Goal: Information Seeking & Learning: Check status

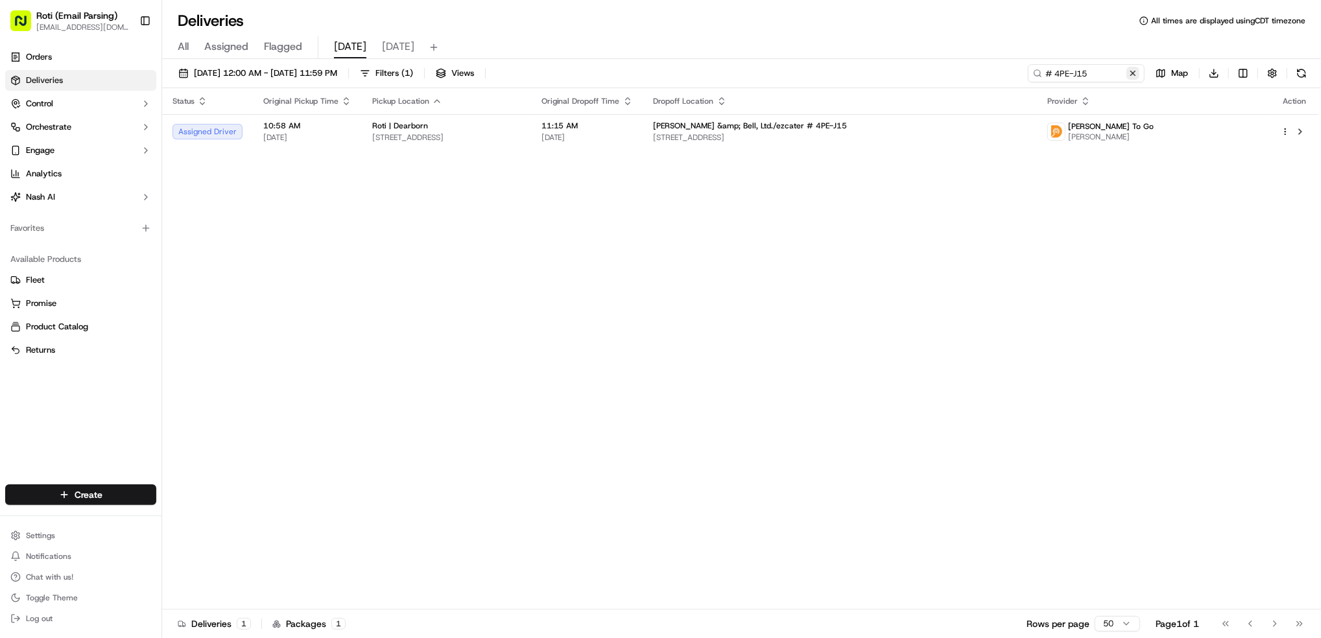
click at [1133, 75] on button at bounding box center [1133, 73] width 13 height 13
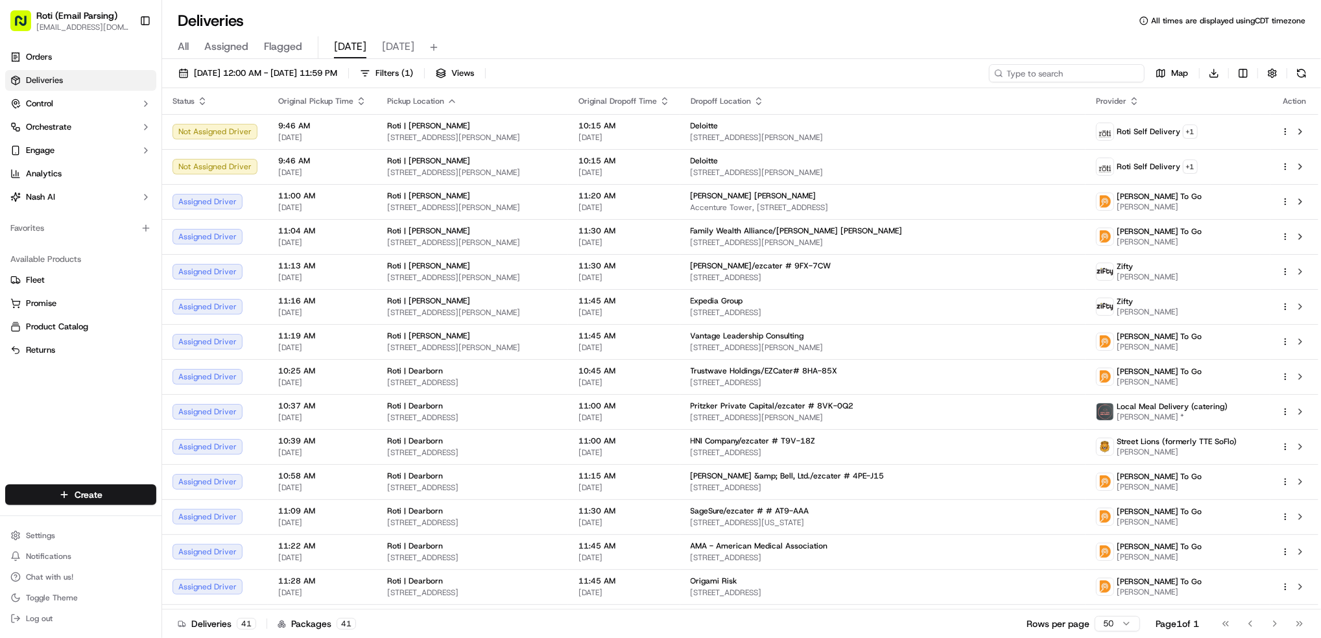
click at [1077, 68] on input at bounding box center [1067, 73] width 156 height 18
paste input "# PFH-GE8"
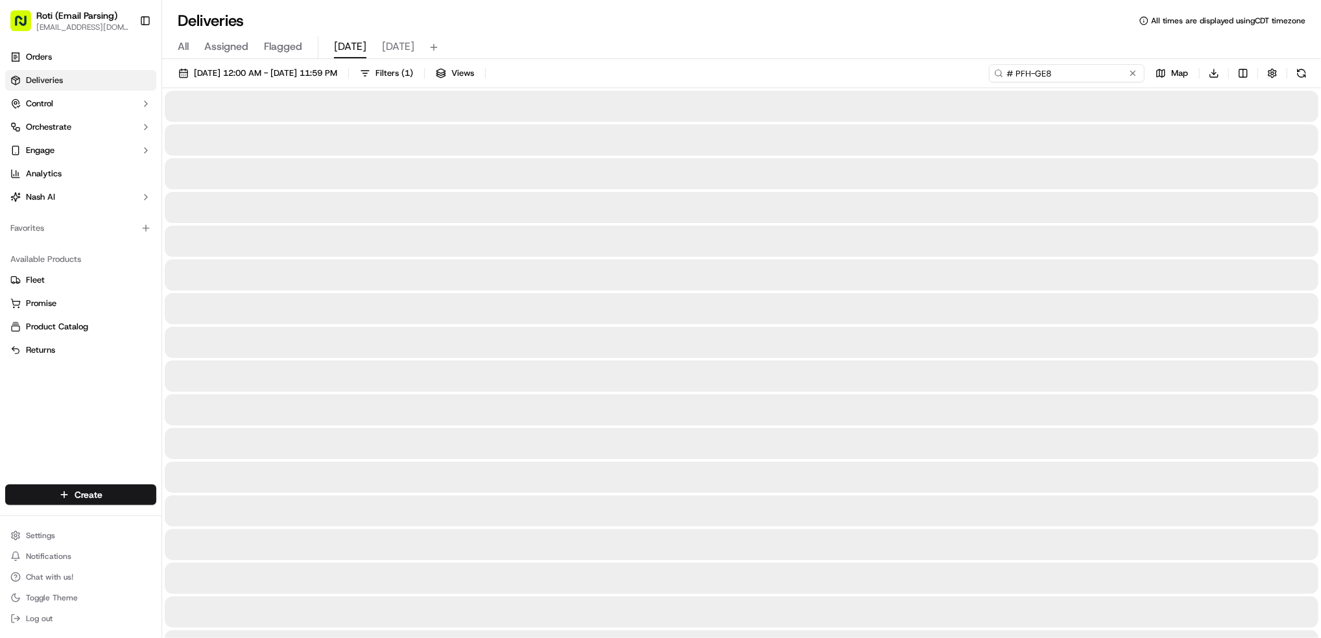
type input "# PFH-GE8"
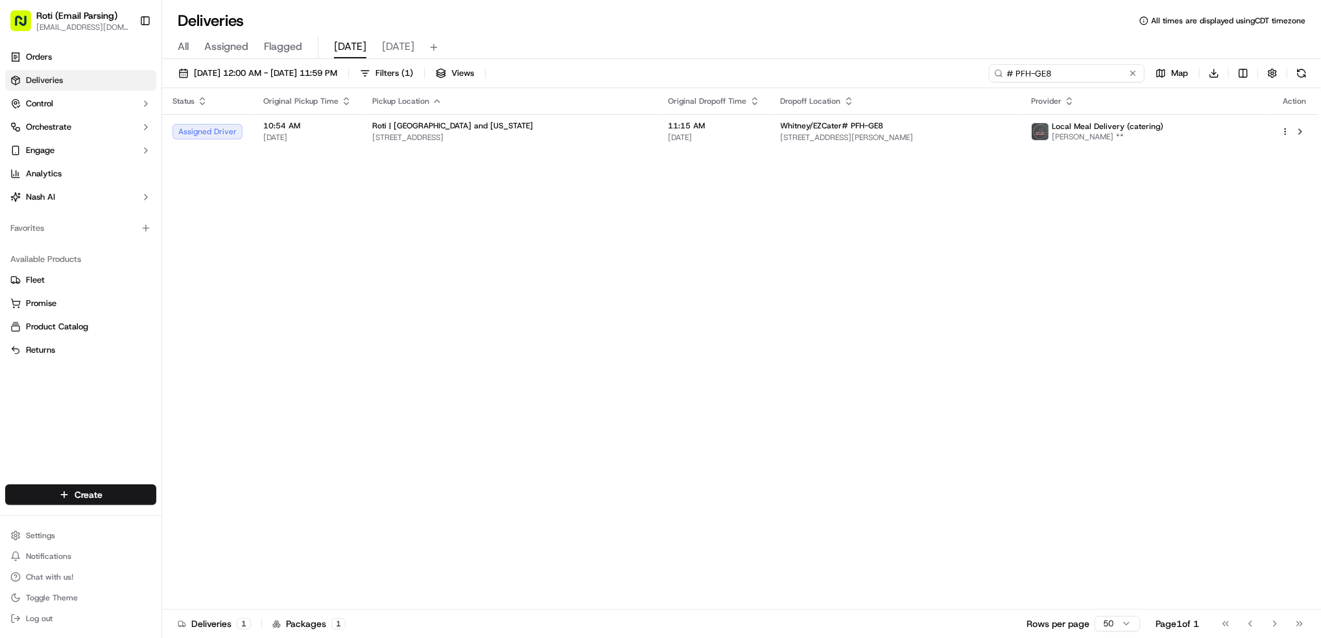
drag, startPoint x: 1073, startPoint y: 74, endPoint x: 662, endPoint y: 83, distance: 410.7
click at [995, 77] on div "# PFH-GE8" at bounding box center [1067, 73] width 156 height 18
paste input "# 9FX-7CW"
type input "# 9FX-7CW"
drag, startPoint x: 1060, startPoint y: 71, endPoint x: 478, endPoint y: 1, distance: 586.7
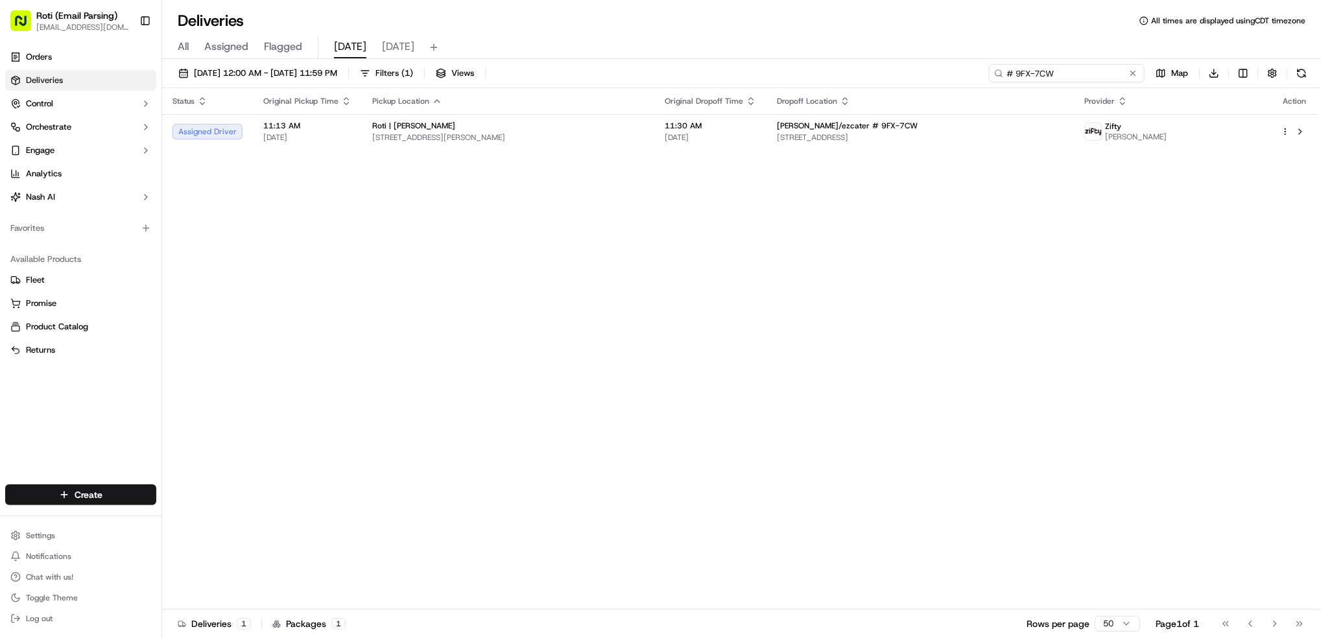
click at [588, 14] on div "Deliveries All times are displayed using CDT timezone All Assigned Flagged [DAT…" at bounding box center [741, 319] width 1159 height 638
paste input "# 19T-YYR"
type input "# 19T-YYR"
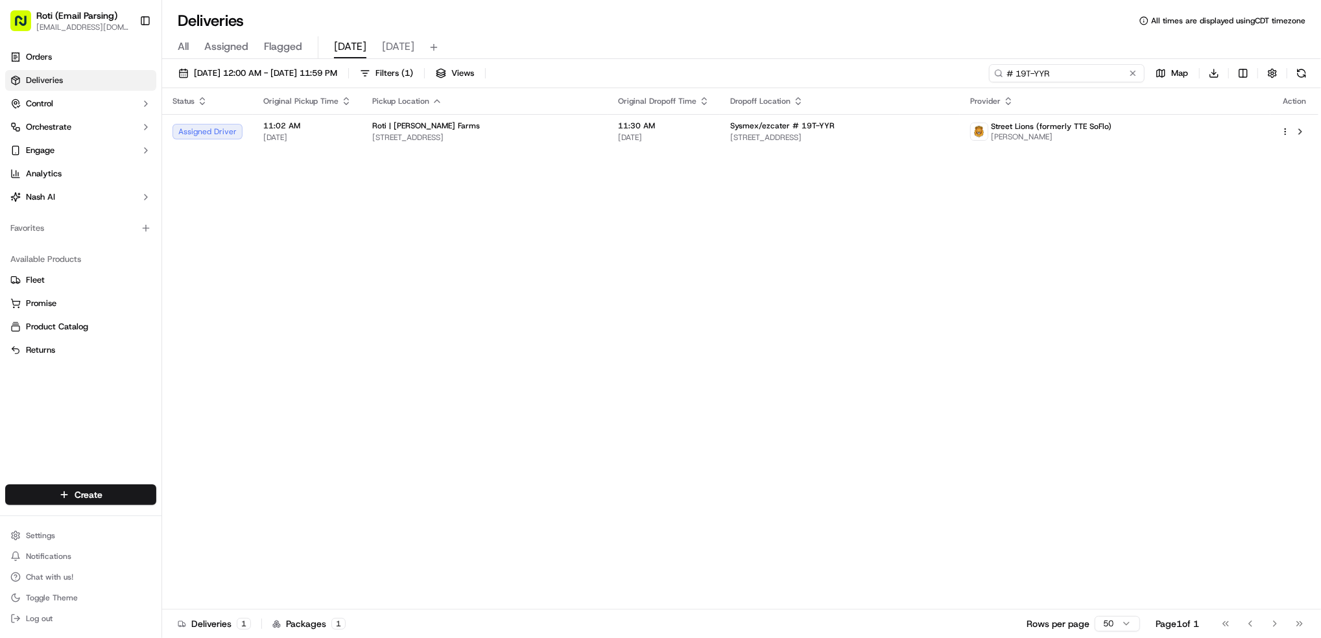
drag, startPoint x: 1065, startPoint y: 75, endPoint x: 400, endPoint y: 93, distance: 665.7
click at [848, 72] on div "[DATE] 12:00 AM - [DATE] 11:59 PM Filters ( 1 ) Views # 19T-YYR Map Download" at bounding box center [741, 76] width 1159 height 24
paste input "# P59-YZQ"
type input "# P59-YZQ"
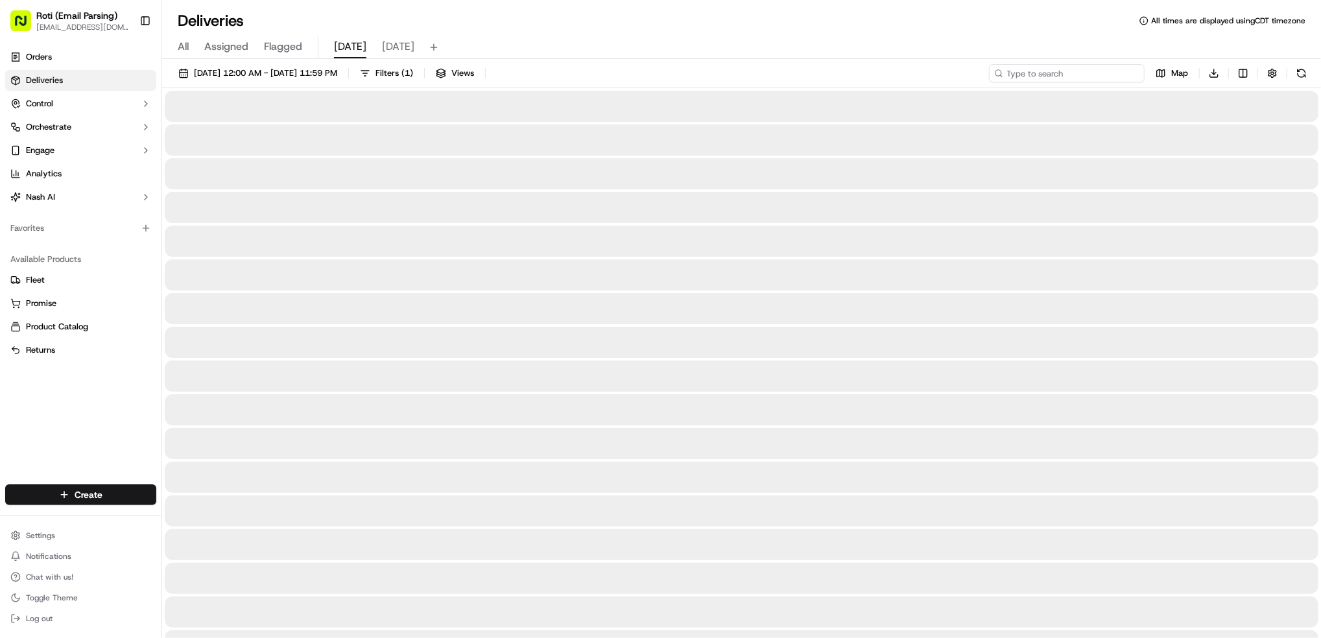
type input "# P59-YZQ"
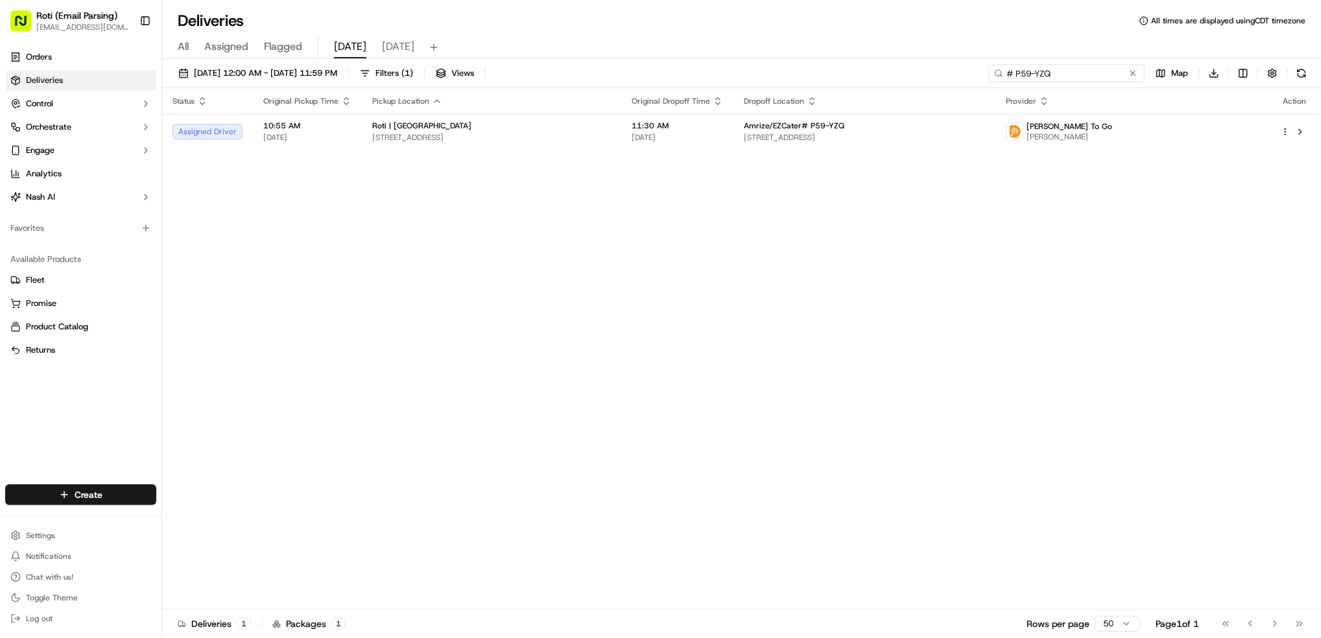
drag, startPoint x: 1065, startPoint y: 71, endPoint x: 465, endPoint y: 19, distance: 602.1
click at [733, 77] on div "[DATE] 12:00 AM - [DATE] 11:59 PM Filters ( 1 ) Views # P59-YZQ Map Download" at bounding box center [741, 76] width 1159 height 24
paste input "# CE9-44E"
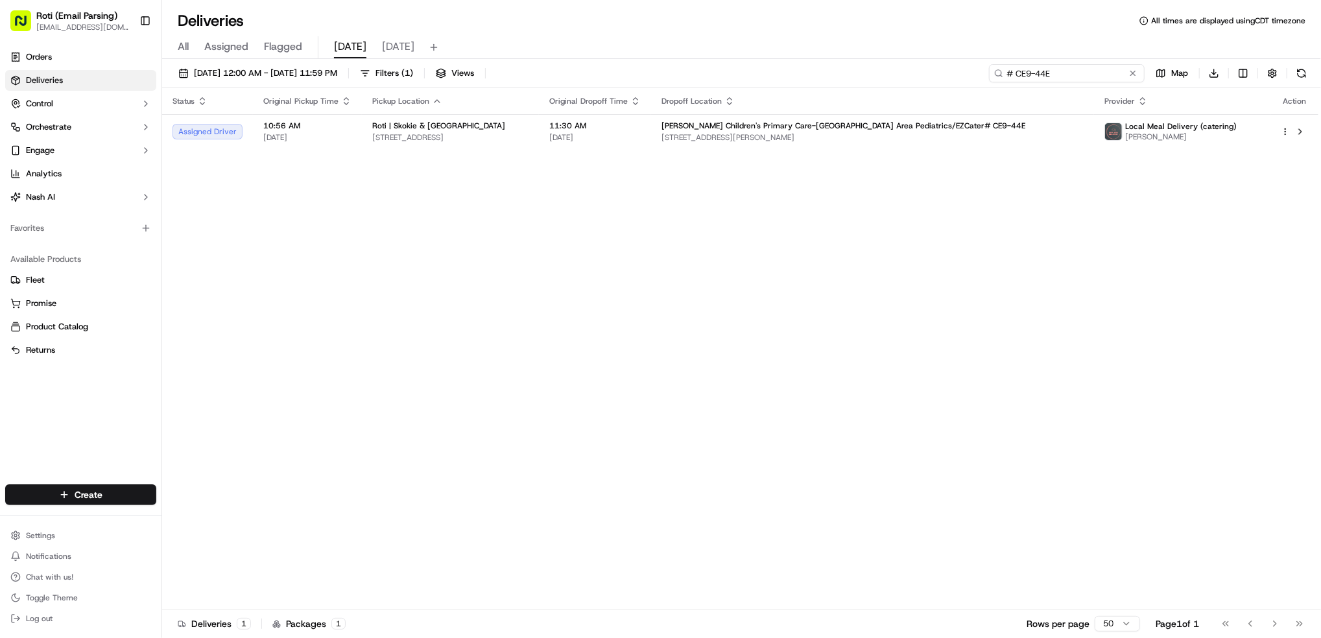
type input "# CE9-44E"
drag, startPoint x: 1090, startPoint y: 79, endPoint x: 767, endPoint y: 73, distance: 323.7
click at [903, 73] on div "[DATE] 12:00 AM - [DATE] 11:59 PM Filters ( 1 ) Views # CE9-44E Map Download" at bounding box center [741, 76] width 1159 height 24
paste input "# C78-96A"
type input "# C78-96A"
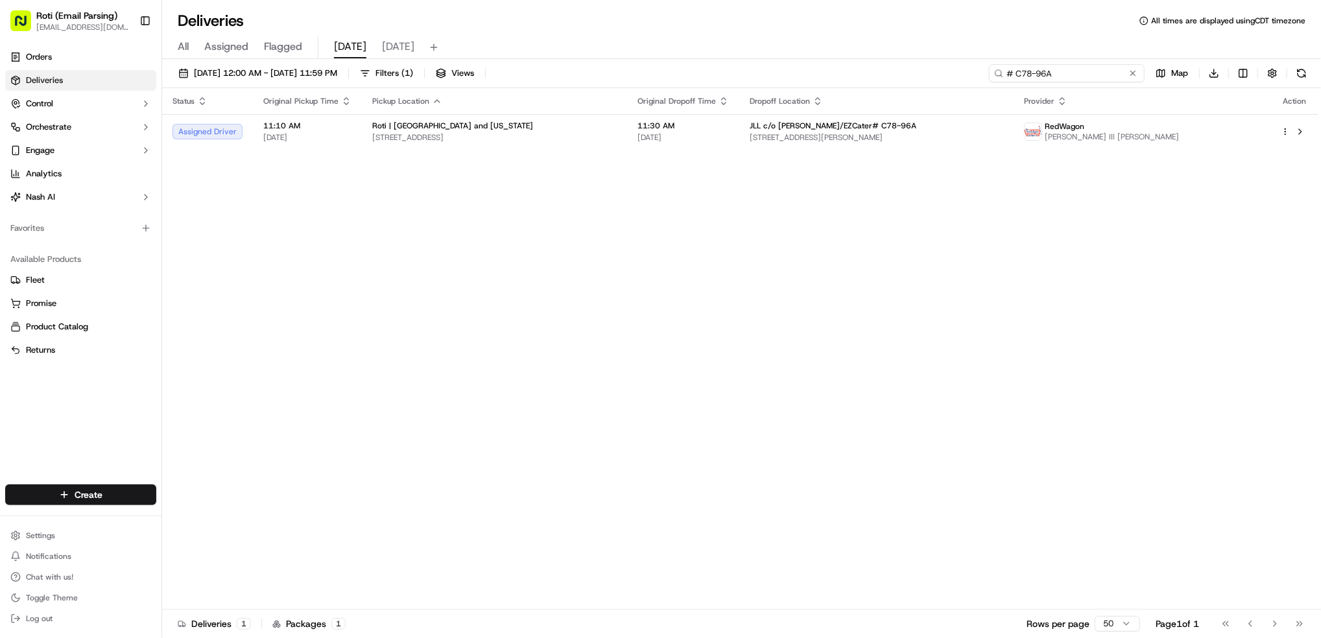
drag, startPoint x: 1080, startPoint y: 66, endPoint x: 826, endPoint y: 81, distance: 254.7
click at [826, 81] on div "[DATE] 12:00 AM - [DATE] 11:59 PM Filters ( 1 ) Views # C78-96A Map Download" at bounding box center [741, 76] width 1159 height 24
paste input "# VVC-Y9T"
type input "# VVC-Y9T"
drag, startPoint x: 1065, startPoint y: 73, endPoint x: 438, endPoint y: 66, distance: 626.6
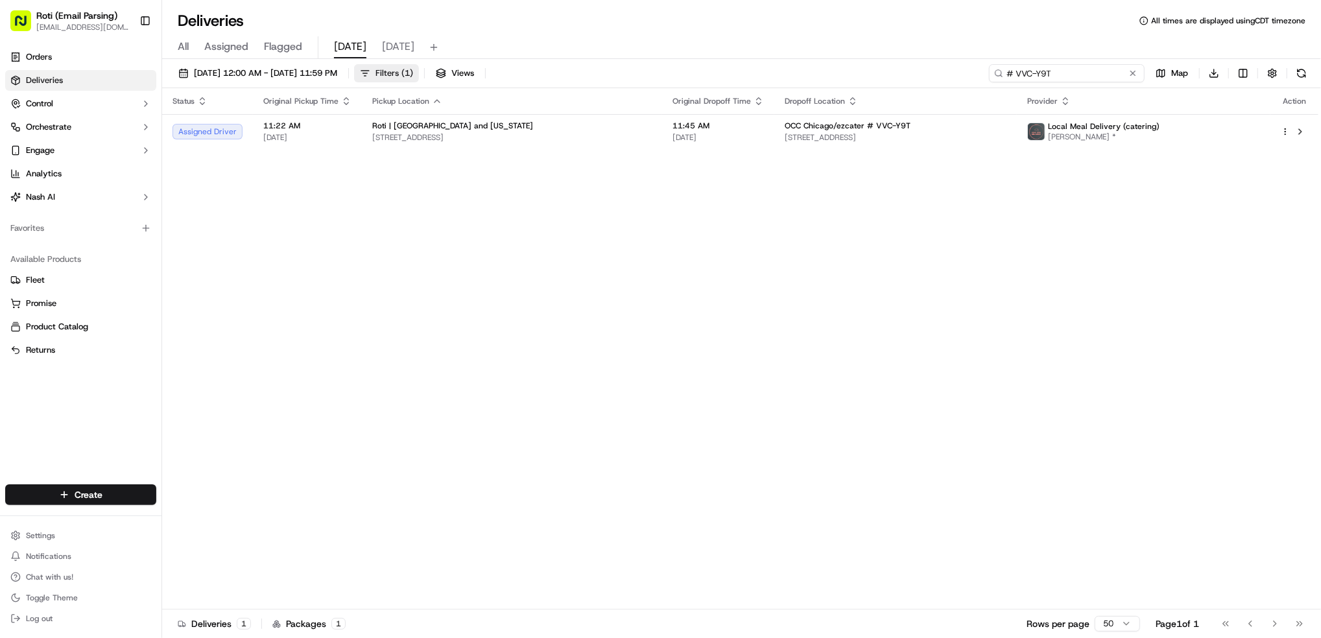
click at [763, 65] on div "[DATE] 12:00 AM - [DATE] 11:59 PM Filters ( 1 ) Views # VVC-Y9T Map Download" at bounding box center [741, 76] width 1159 height 24
paste input "# Y4V-ATA"
type input "# Y4V-ATA"
drag, startPoint x: 1098, startPoint y: 68, endPoint x: 675, endPoint y: 71, distance: 423.5
click at [772, 69] on div "[DATE] 12:00 AM - [DATE] 11:59 PM Filters ( 1 ) Views # Y4V-ATA Map Download" at bounding box center [741, 76] width 1159 height 24
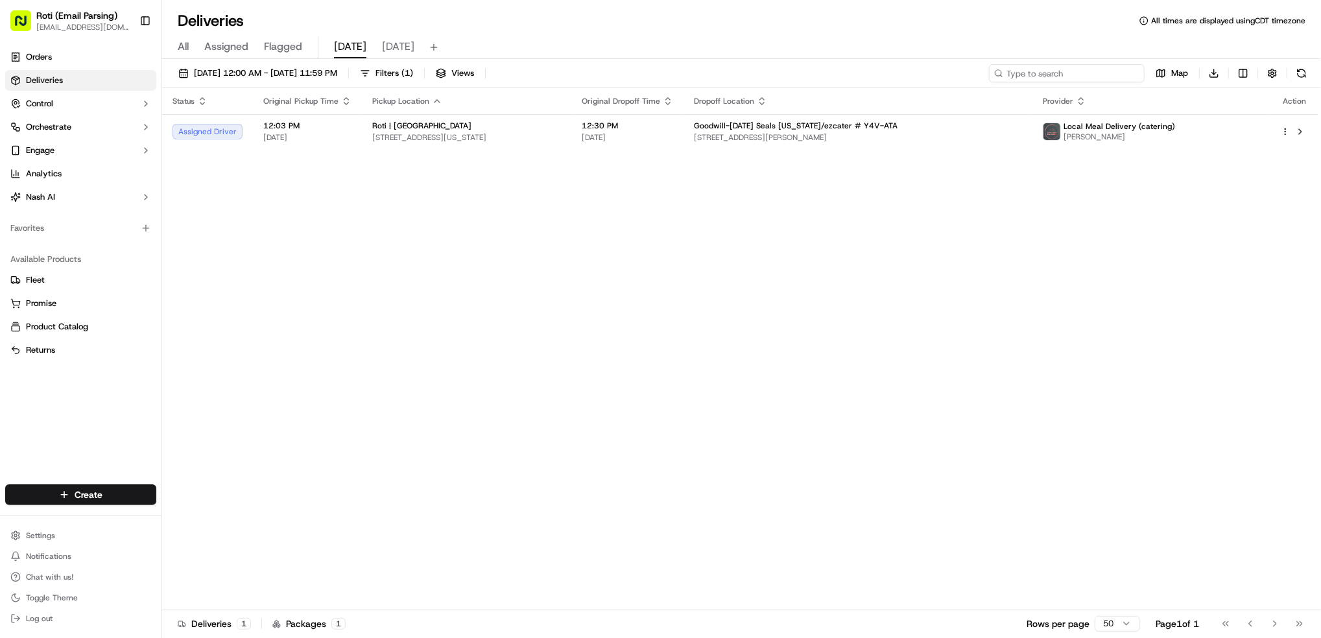
paste input "# CX9-53H"
type input "# CX9-53H"
drag, startPoint x: 1066, startPoint y: 71, endPoint x: 437, endPoint y: 38, distance: 630.0
click at [844, 69] on div "[DATE] 12:00 AM - [DATE] 11:59 PM Filters ( 1 ) Views # CX9-53H Map Download" at bounding box center [741, 76] width 1159 height 24
paste input "# HPA-ATE"
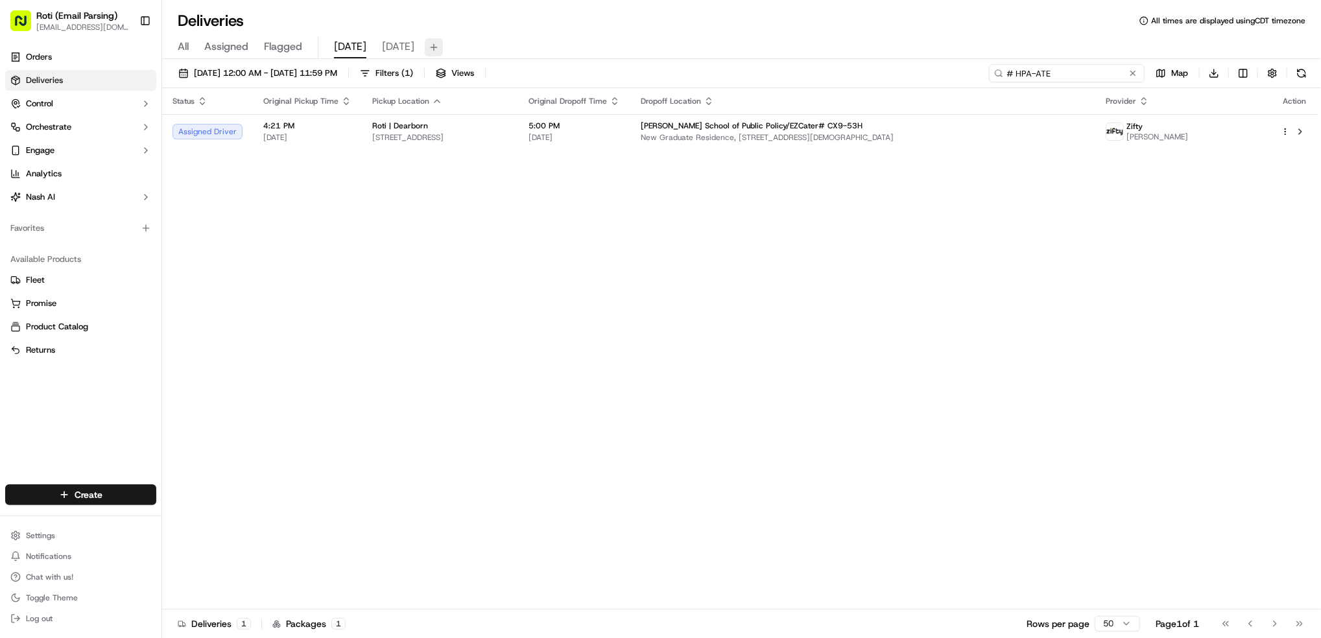
type input "# HPA-ATE"
click at [1127, 71] on button at bounding box center [1133, 73] width 13 height 13
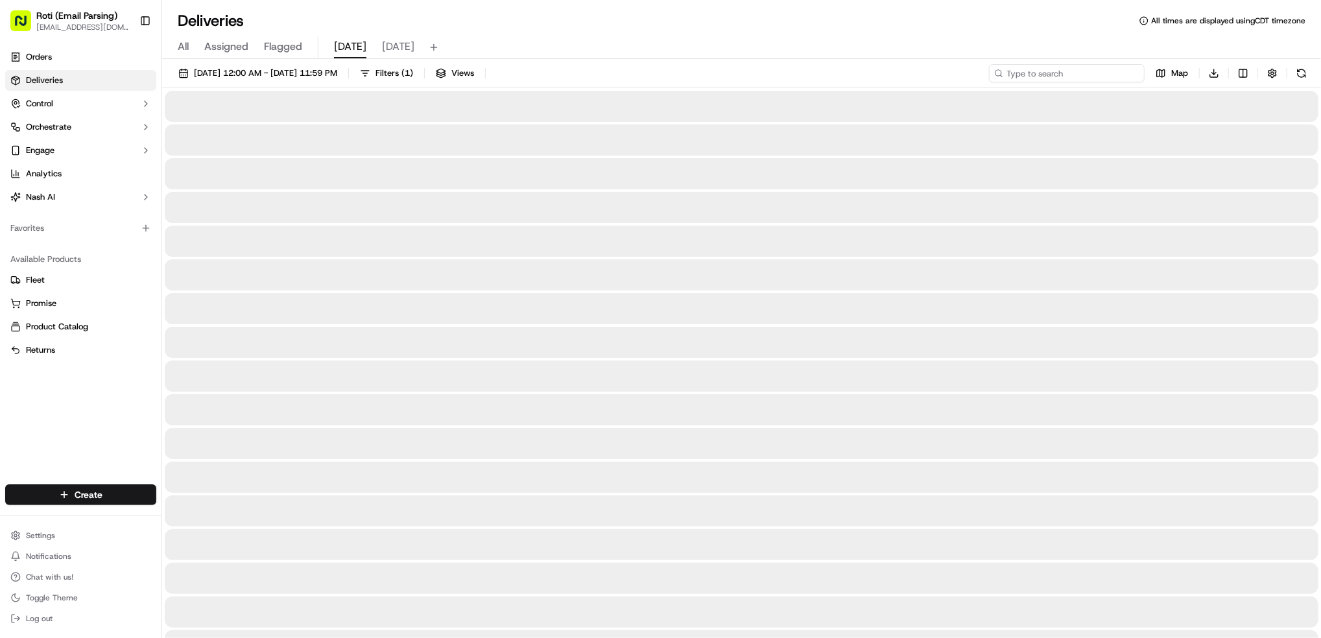
click at [1080, 73] on input at bounding box center [1067, 73] width 156 height 18
paste input "Pressure Washing Systems"
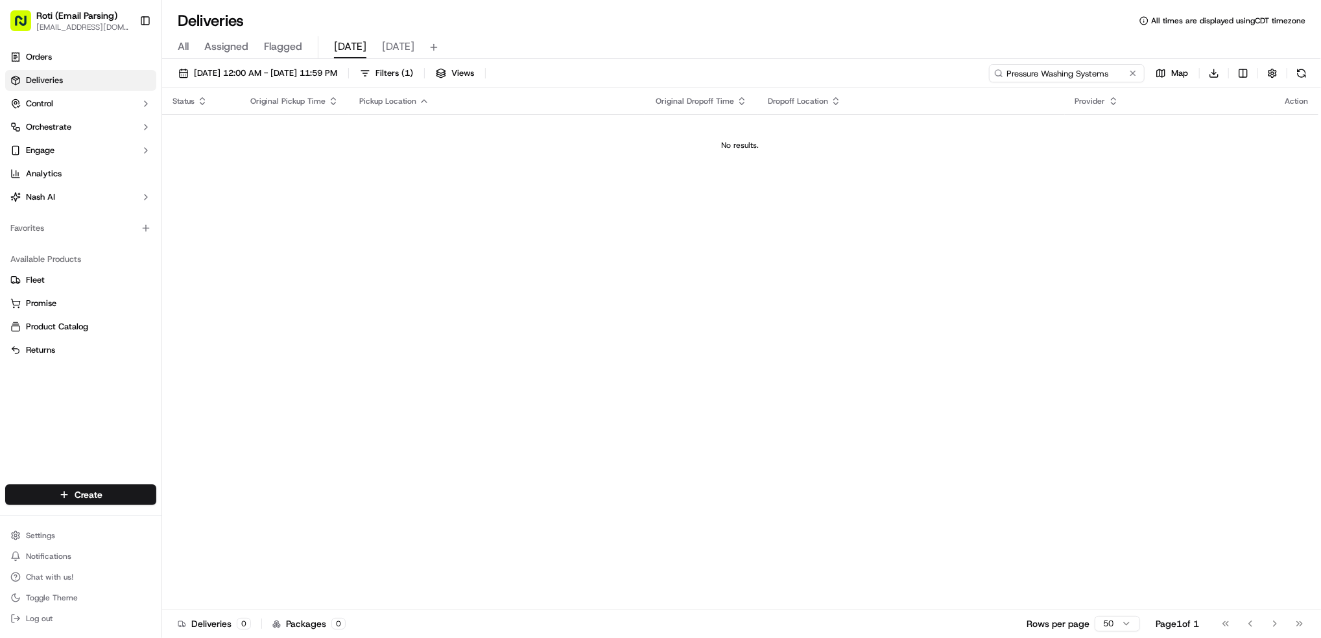
click at [1018, 73] on input "Pressure Washing Systems" at bounding box center [1067, 73] width 156 height 18
type input "Pressure Washing Systems"
click at [1136, 73] on button at bounding box center [1133, 73] width 13 height 13
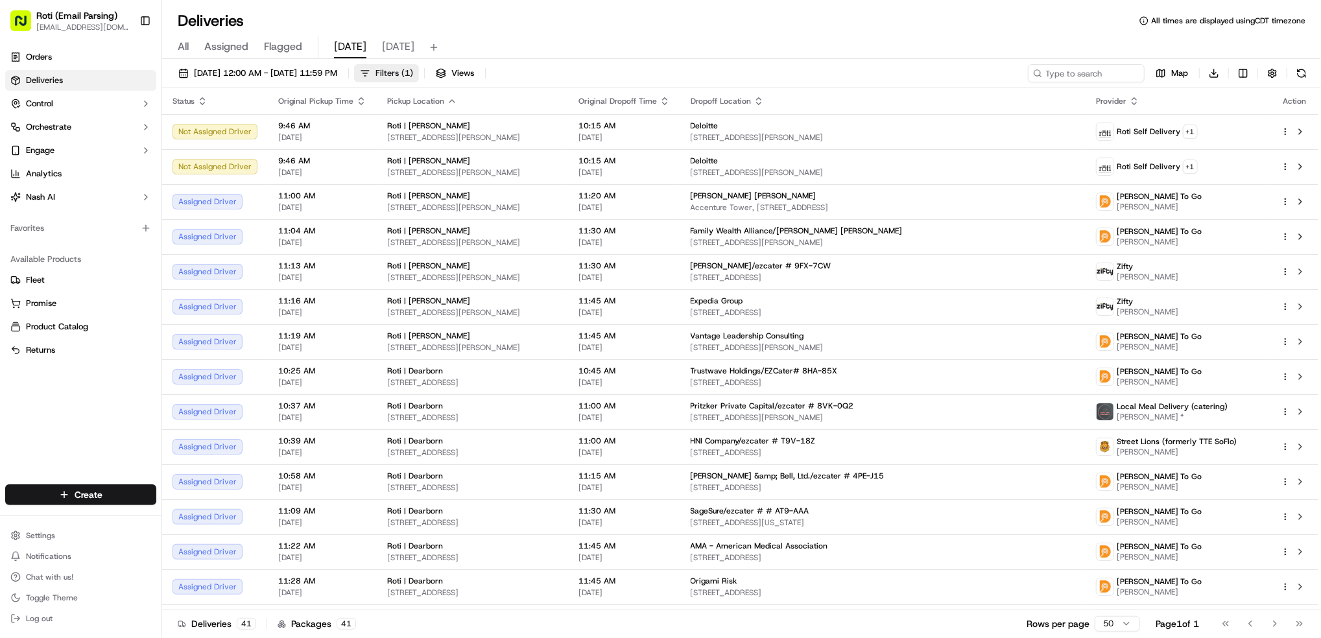
click at [413, 73] on span "Filters ( 1 )" at bounding box center [395, 73] width 38 height 12
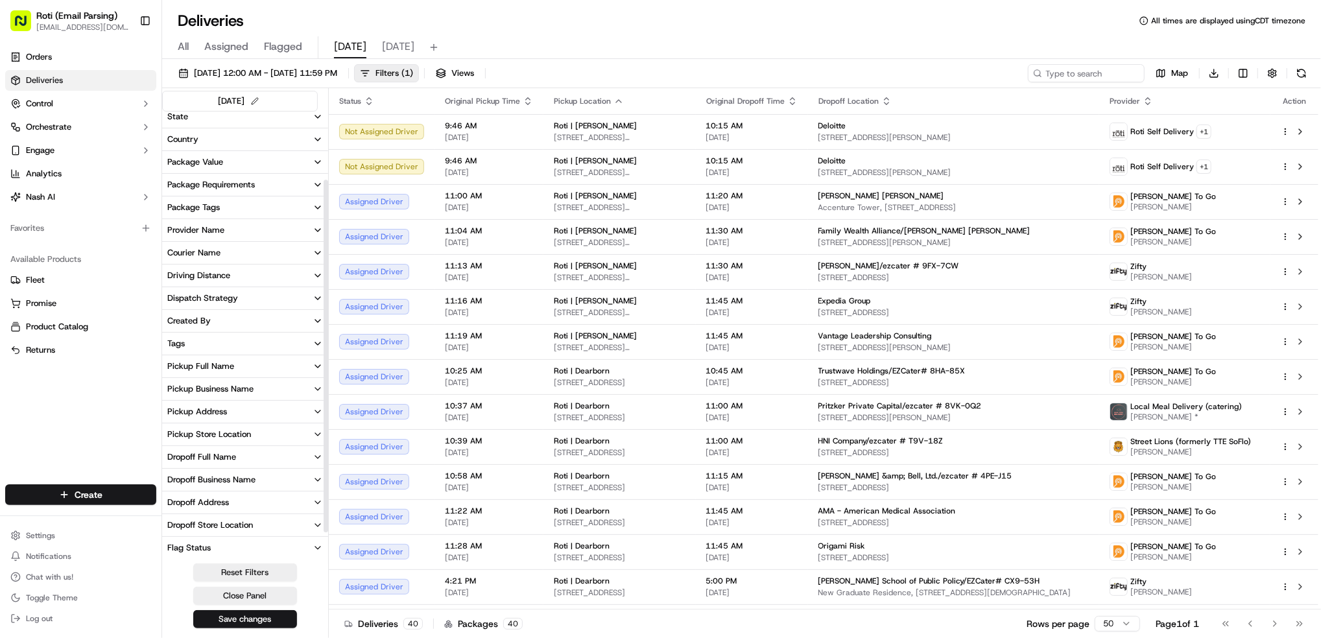
scroll to position [86, 0]
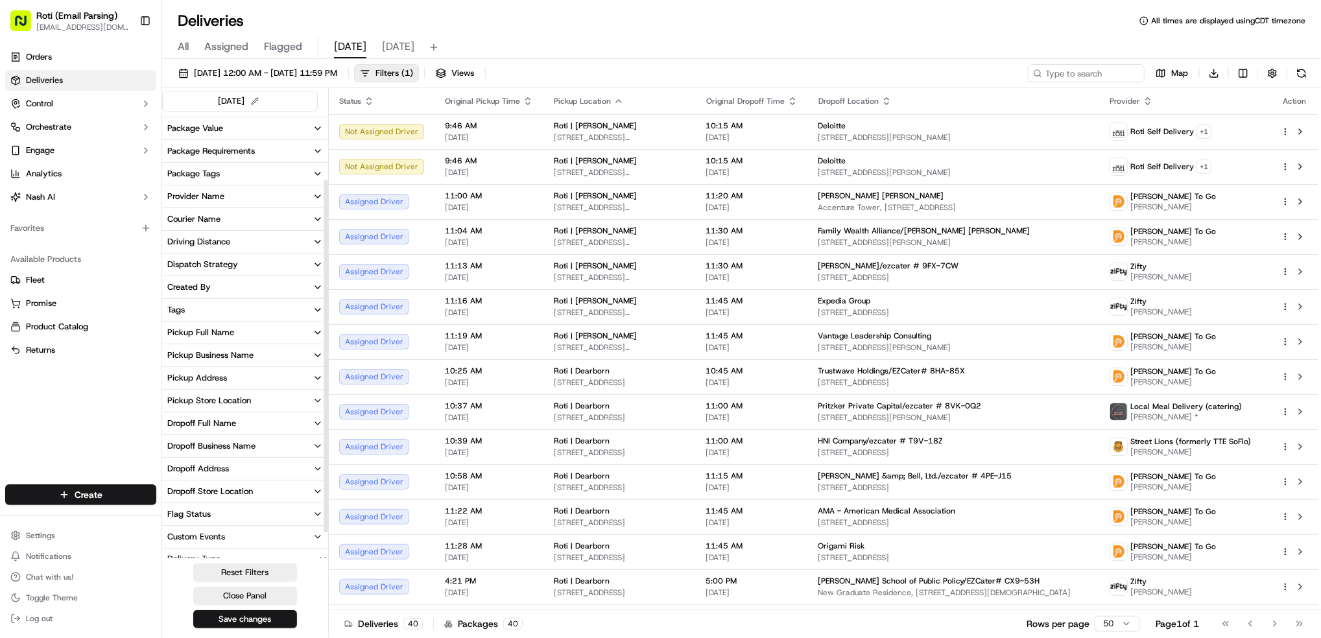
click at [244, 355] on div "Pickup Business Name" at bounding box center [210, 356] width 86 height 12
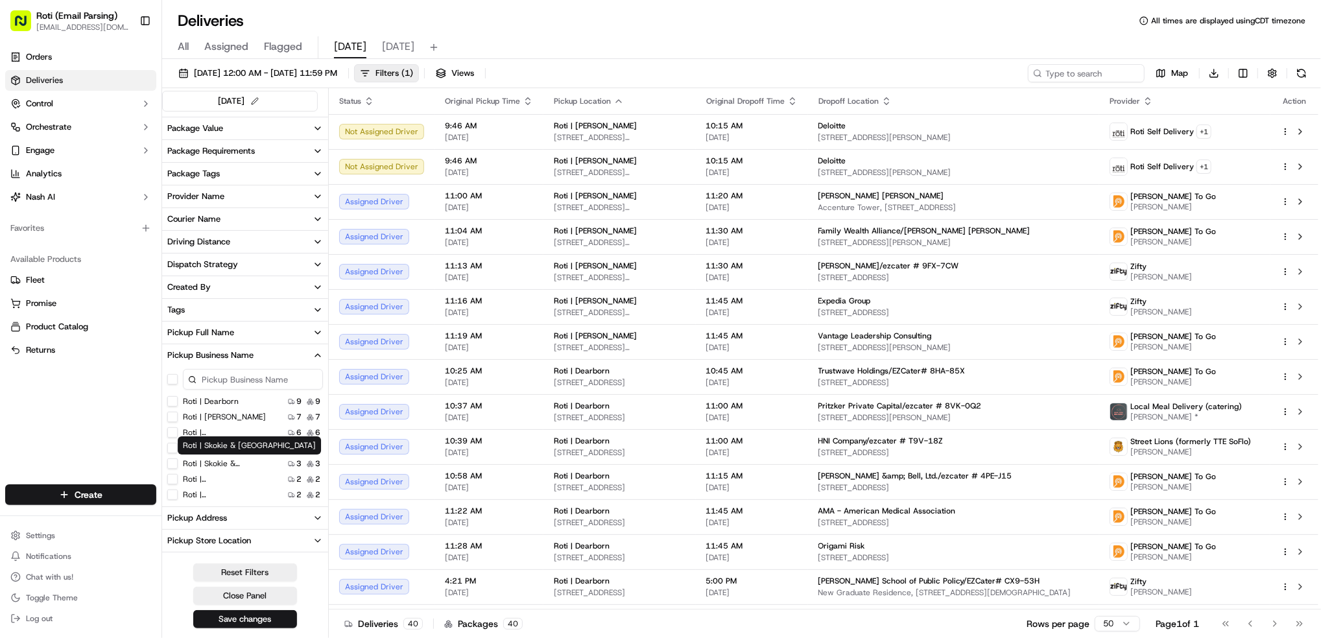
scroll to position [80, 0]
click at [219, 497] on div "Roti | Oak Brook 1 1" at bounding box center [245, 492] width 166 height 13
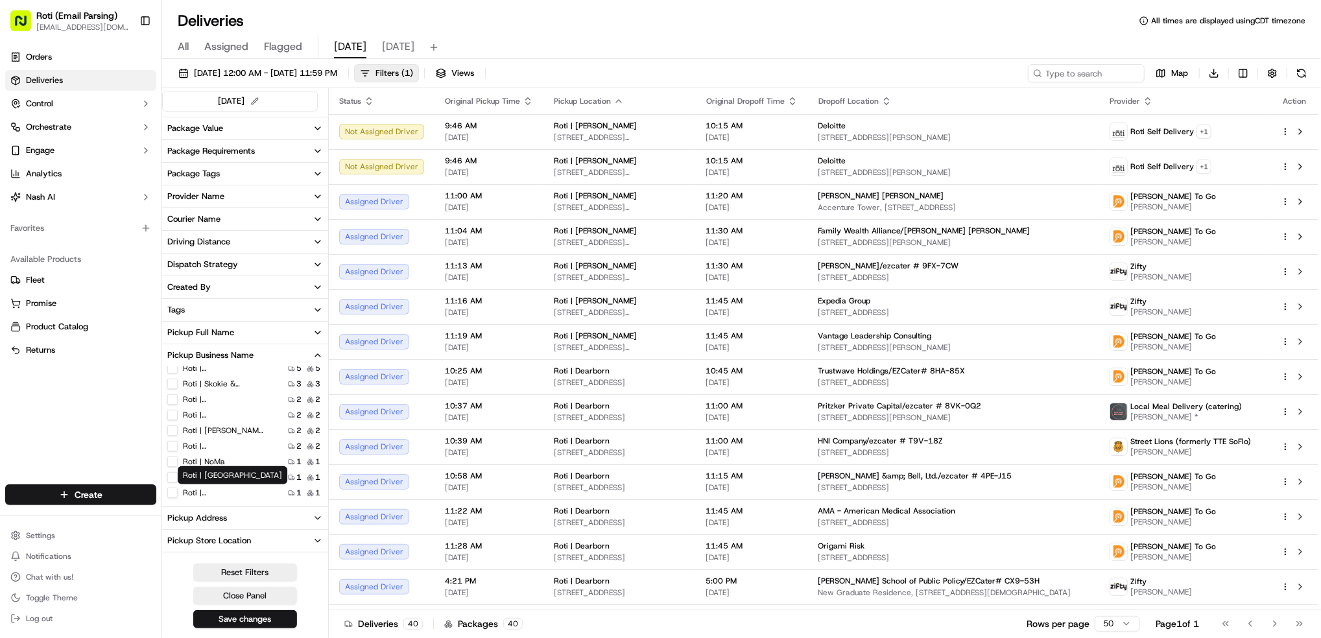
click at [223, 488] on label "Roti | [GEOGRAPHIC_DATA]" at bounding box center [224, 493] width 83 height 10
click at [178, 488] on Brook "Roti | [GEOGRAPHIC_DATA]" at bounding box center [172, 493] width 10 height 10
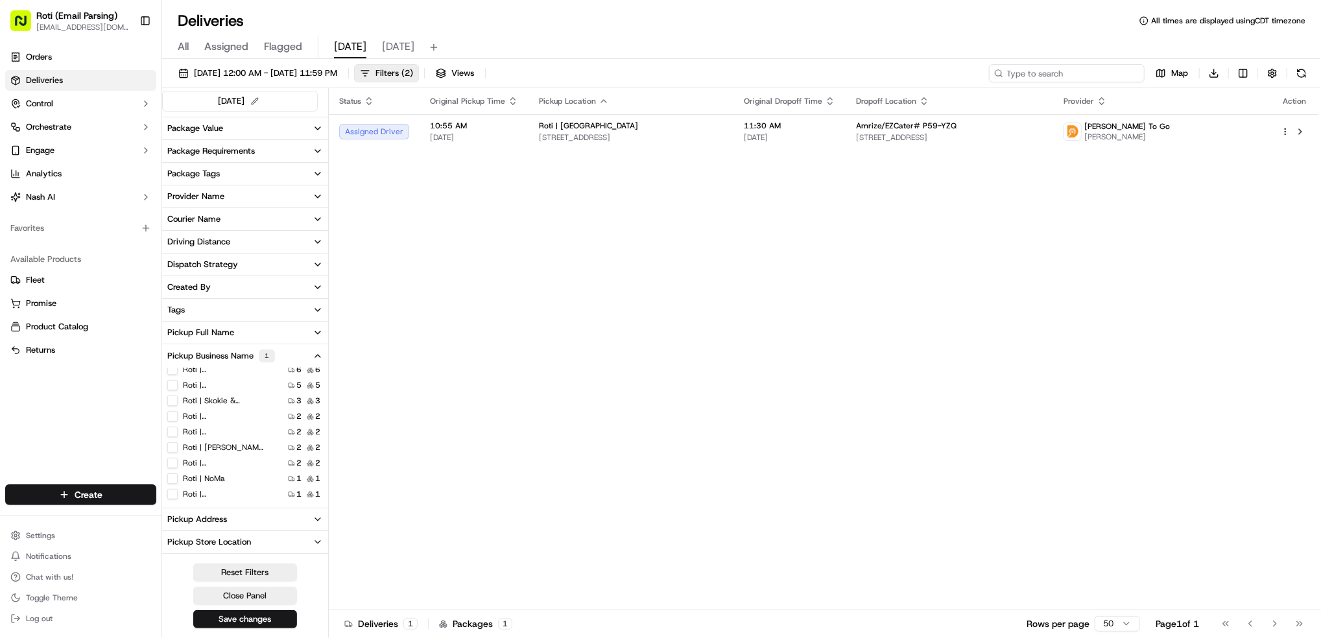
click at [1059, 73] on input at bounding box center [1067, 73] width 156 height 18
click at [223, 421] on div "Roti | [PERSON_NAME] Roti | [PERSON_NAME]" at bounding box center [224, 417] width 93 height 18
click at [165, 418] on div "Roti | Dearborn 9 9" at bounding box center [245, 418] width 166 height 13
click at [175, 421] on Dearborn "Roti | Dearborn" at bounding box center [172, 418] width 10 height 10
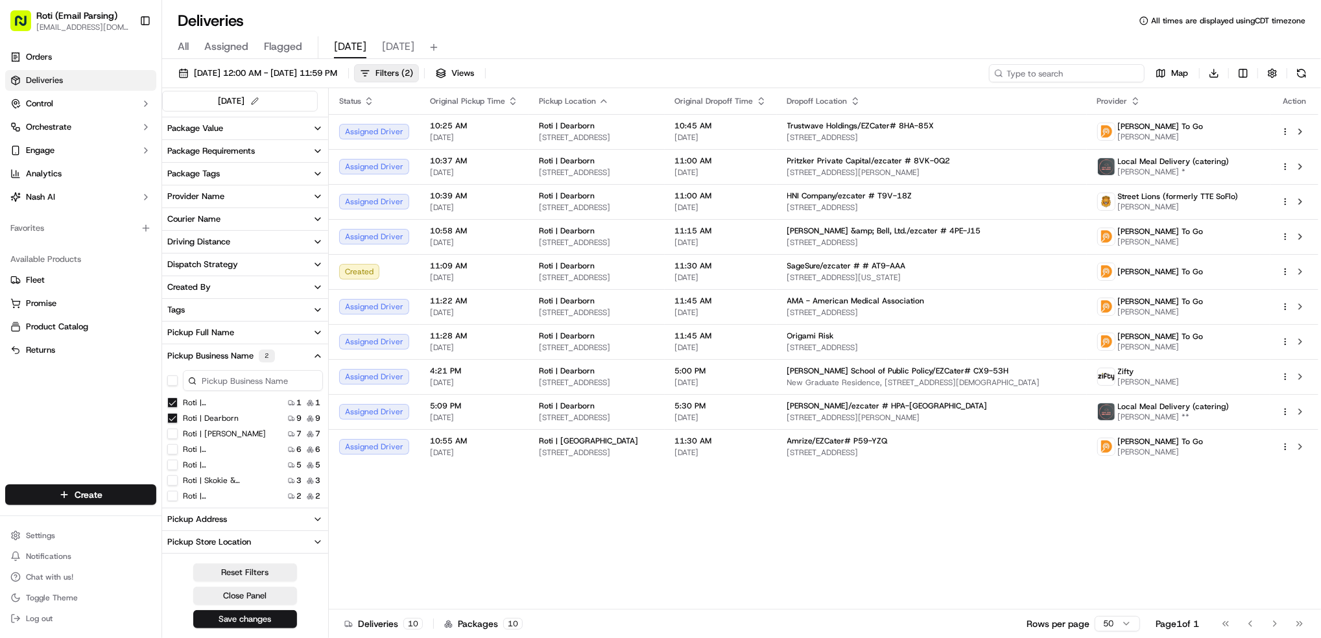
click at [1053, 72] on input at bounding box center [1067, 73] width 156 height 18
paste input "# AT9-AAA"
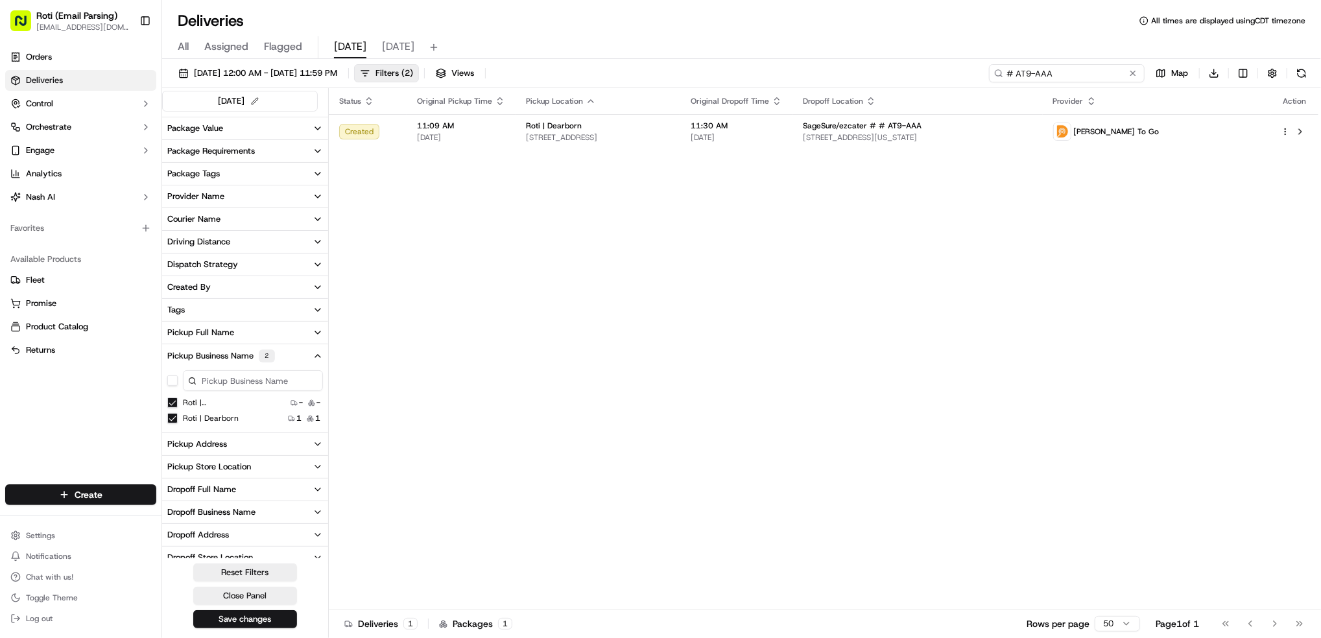
type input "# AT9-AAA"
click at [172, 420] on Dearborn "Roti | Dearborn" at bounding box center [172, 418] width 10 height 10
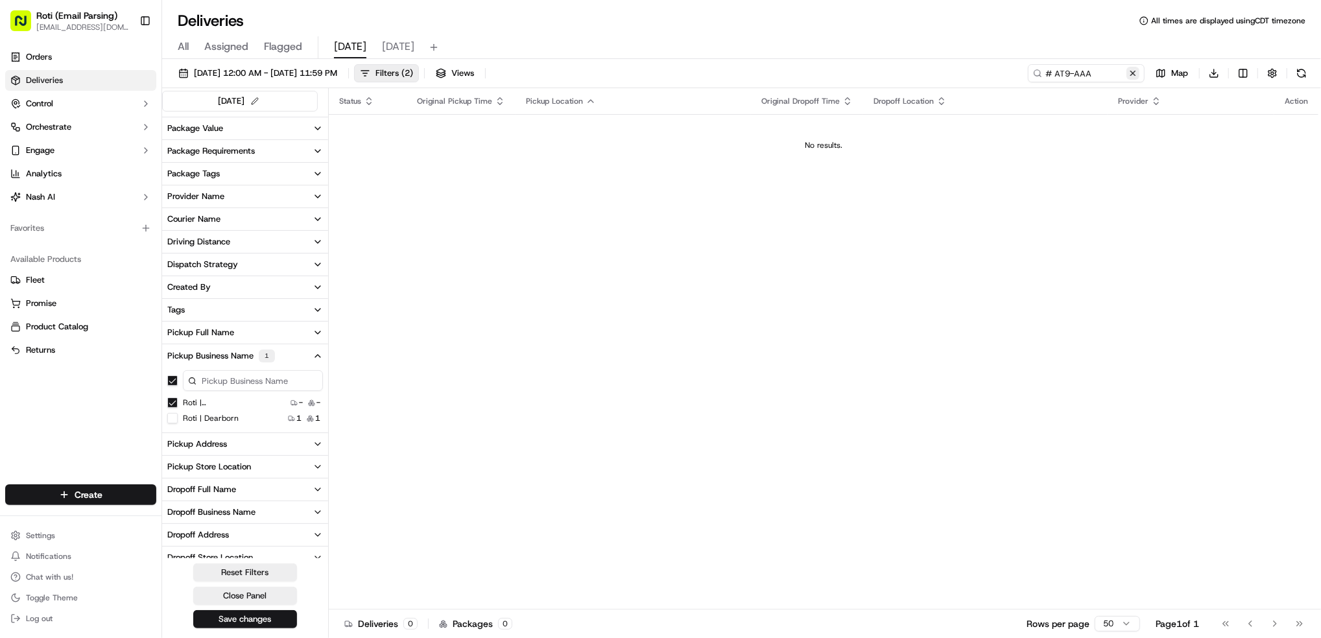
click at [1137, 69] on button at bounding box center [1133, 73] width 13 height 13
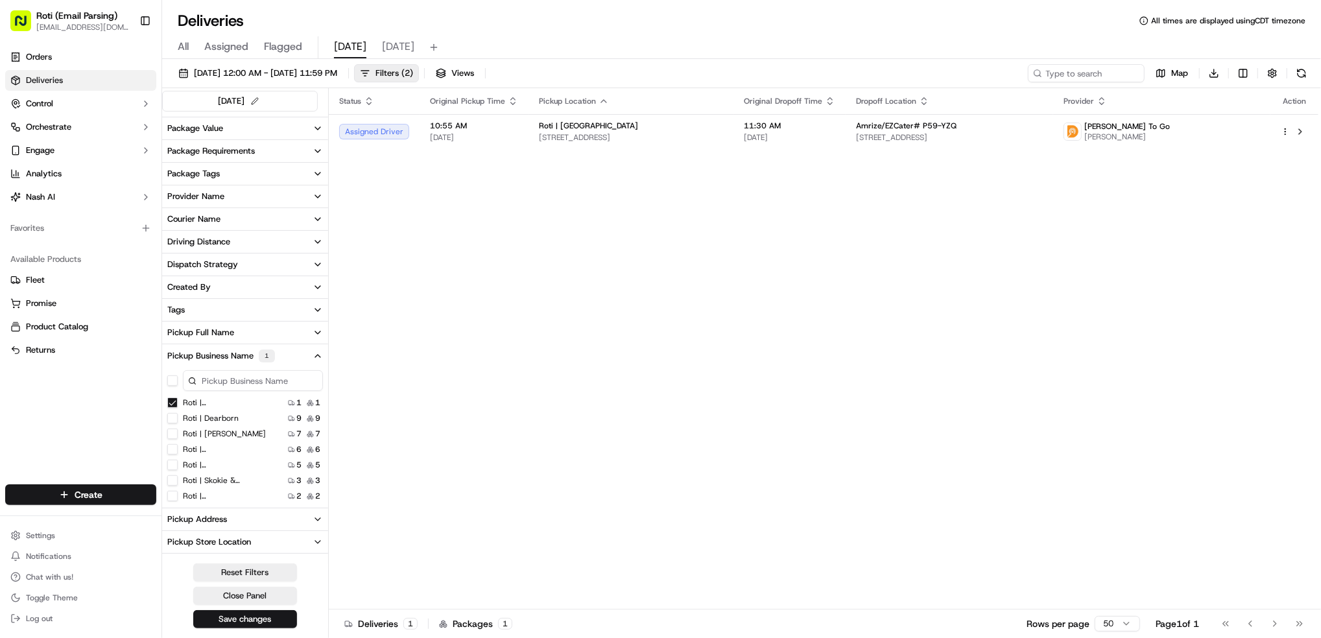
click at [172, 435] on Adams "Roti | [PERSON_NAME]" at bounding box center [172, 434] width 10 height 10
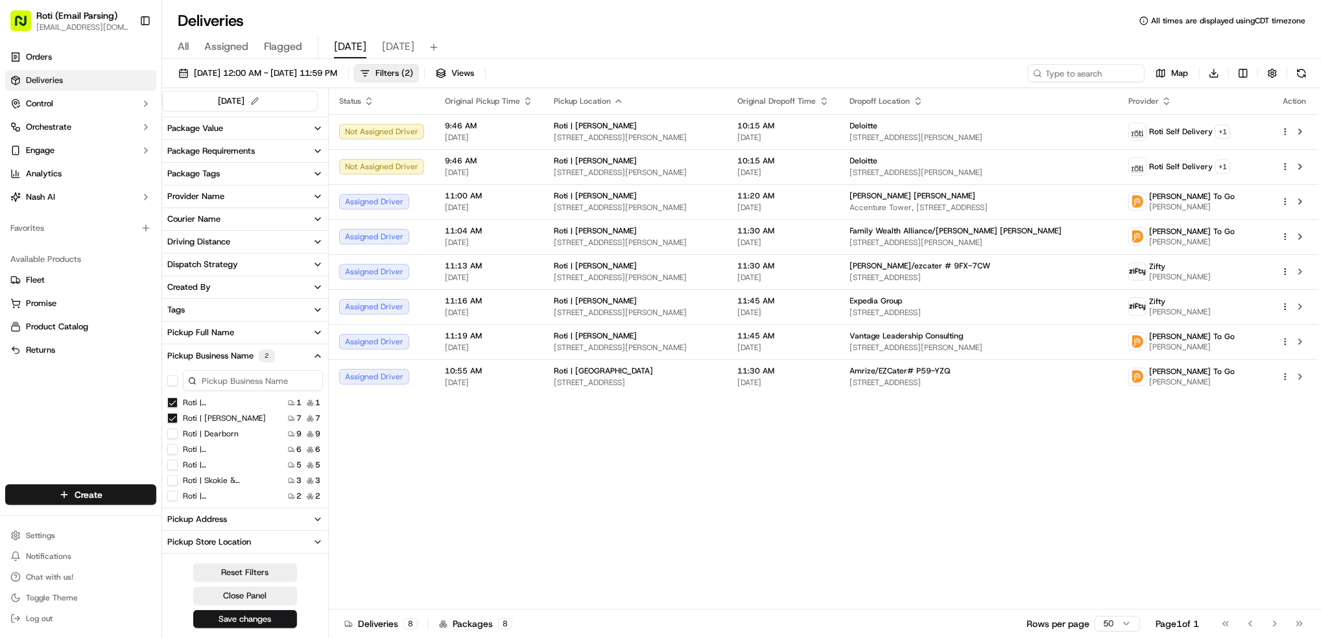
click at [172, 418] on Adams "Roti | [PERSON_NAME]" at bounding box center [172, 418] width 10 height 10
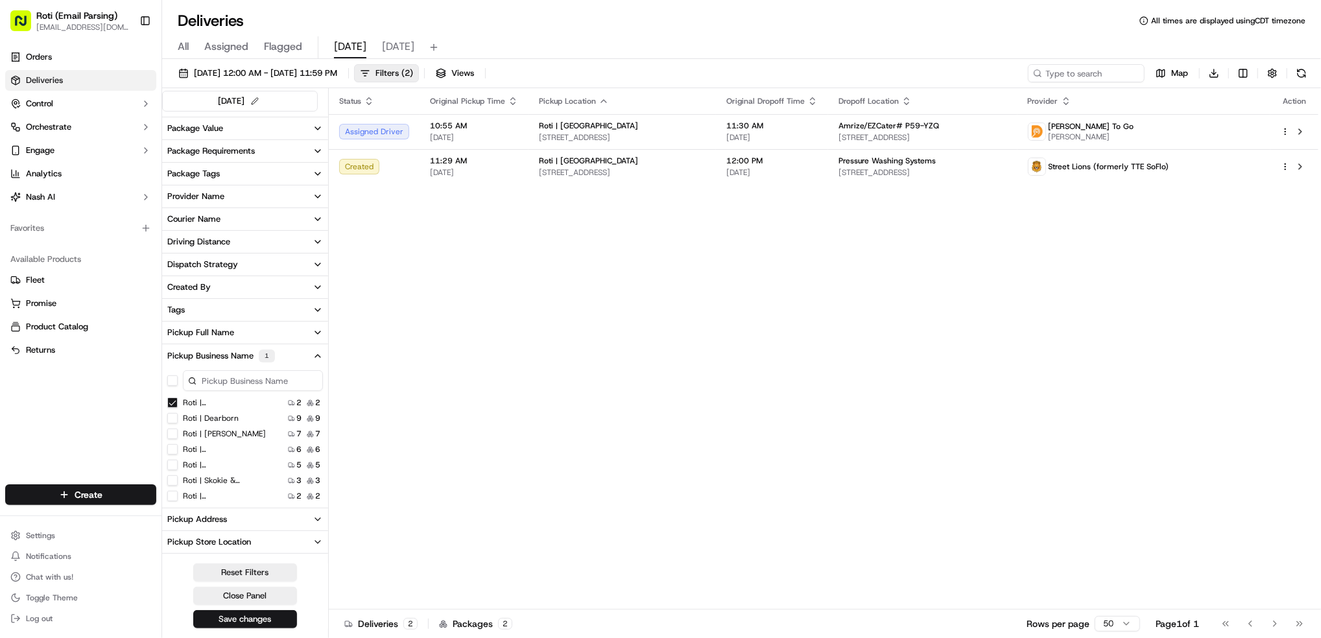
click at [174, 402] on Brook "Roti | [GEOGRAPHIC_DATA]" at bounding box center [172, 403] width 10 height 10
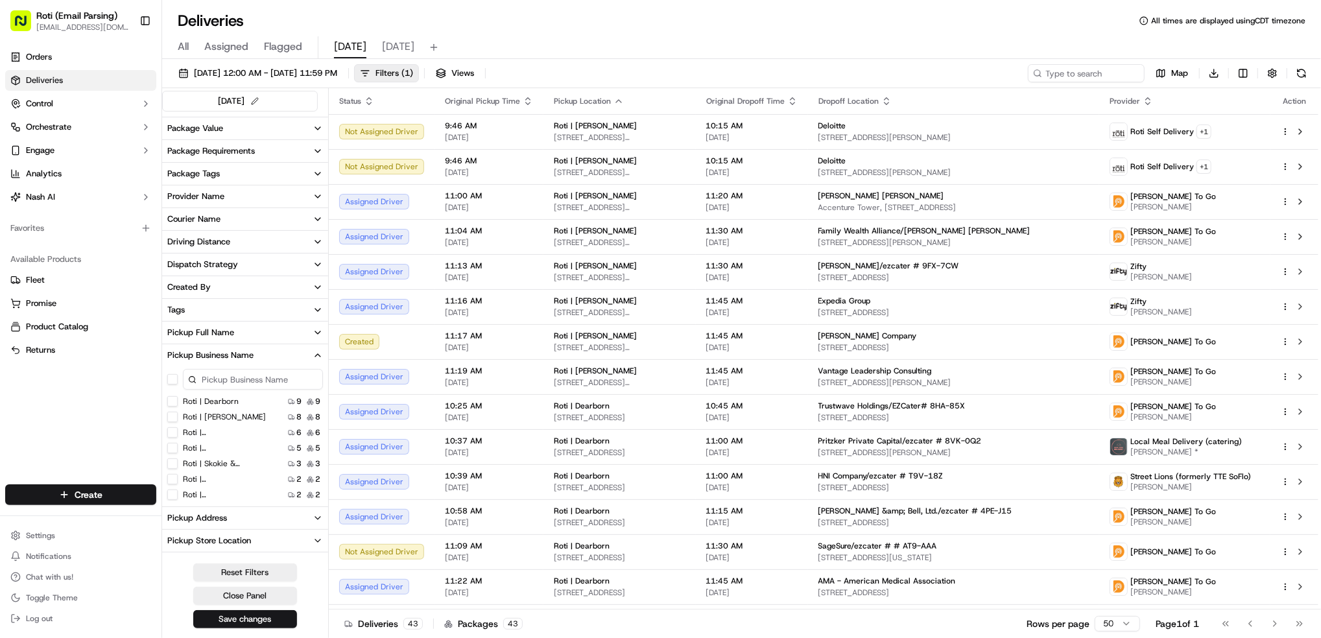
click at [168, 421] on Adams "Roti | [PERSON_NAME]" at bounding box center [172, 417] width 10 height 10
click at [173, 416] on Adams "Roti | [PERSON_NAME]" at bounding box center [172, 417] width 10 height 10
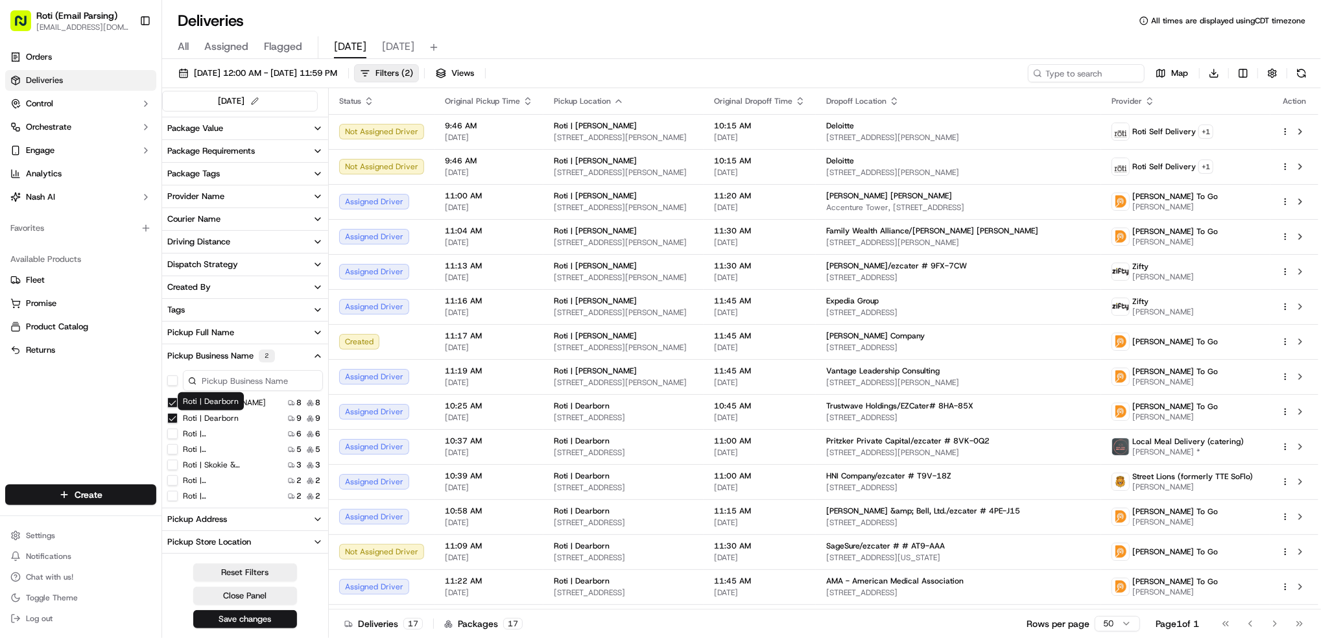
click at [174, 419] on Dearborn "Roti | Dearborn" at bounding box center [172, 418] width 10 height 10
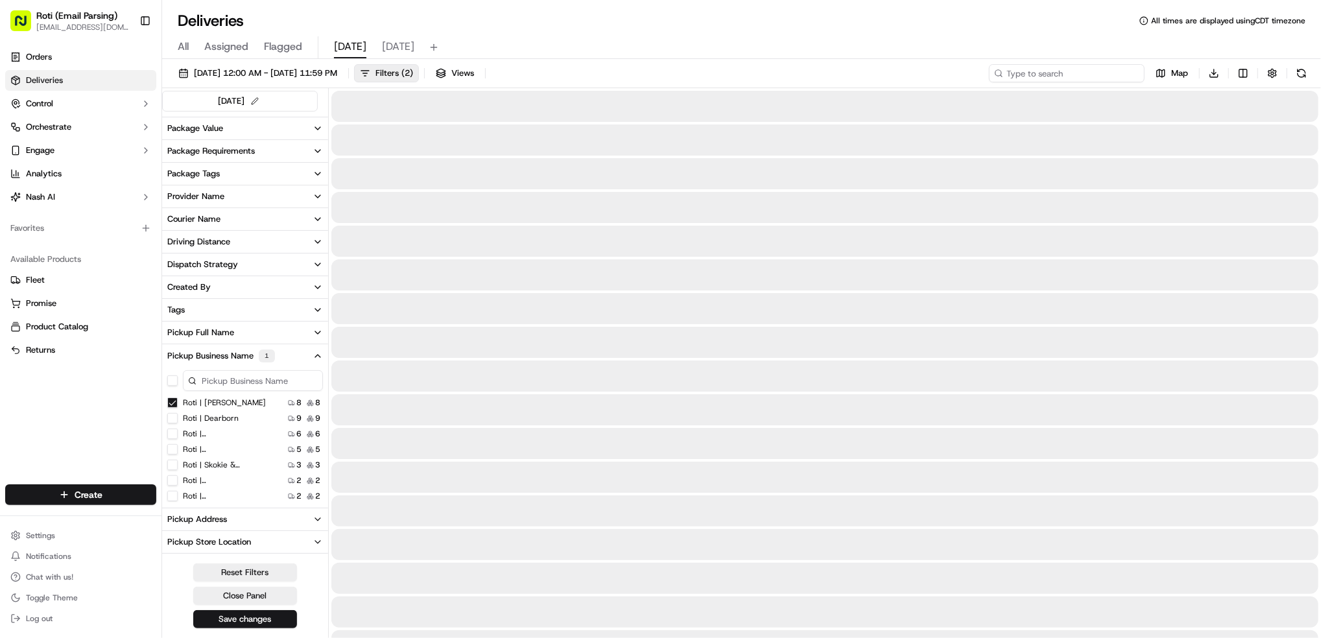
click at [1095, 73] on input at bounding box center [1067, 73] width 156 height 18
paste input "[PERSON_NAME] Company"
drag, startPoint x: 1019, startPoint y: 73, endPoint x: 1036, endPoint y: 79, distance: 18.5
click at [1020, 75] on input "[PERSON_NAME] Company" at bounding box center [1067, 73] width 156 height 18
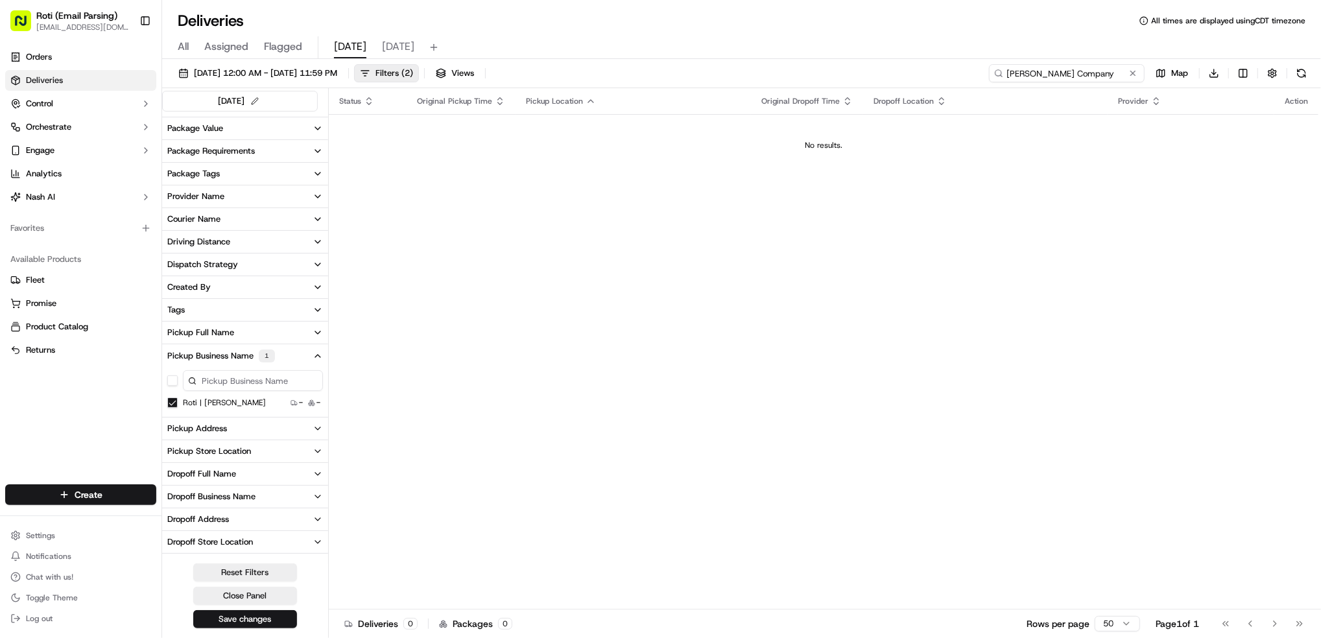
type input "[PERSON_NAME] Company"
